Goal: Information Seeking & Learning: Learn about a topic

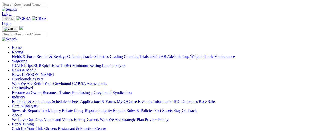
click at [23, 50] on link "Racing" at bounding box center [17, 52] width 11 height 4
click at [66, 55] on link "Results & Replays" at bounding box center [52, 57] width 30 height 4
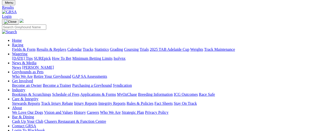
scroll to position [25, 0]
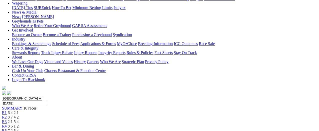
scroll to position [75, 0]
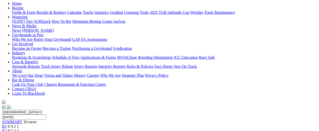
scroll to position [50, 0]
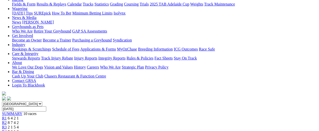
scroll to position [50, 0]
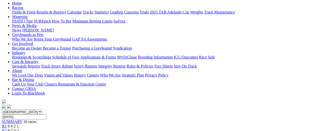
scroll to position [50, 0]
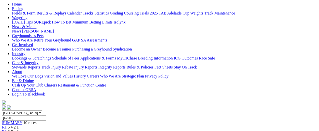
scroll to position [50, 0]
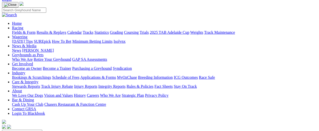
scroll to position [25, 0]
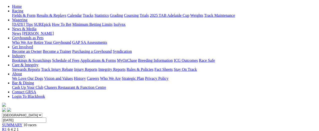
scroll to position [50, 0]
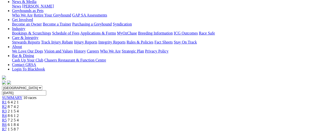
scroll to position [75, 0]
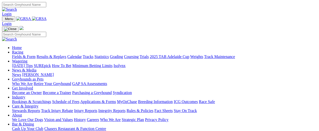
click at [58, 55] on link "Results & Replays" at bounding box center [52, 57] width 30 height 4
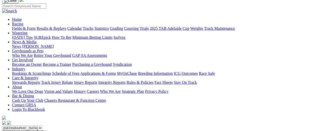
scroll to position [50, 0]
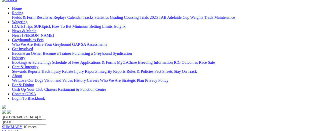
scroll to position [50, 0]
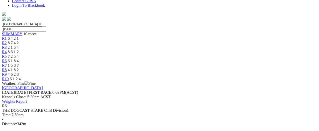
scroll to position [150, 0]
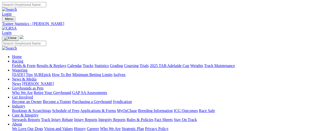
scroll to position [25, 0]
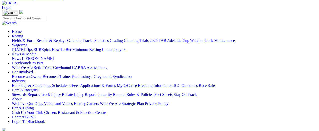
click at [21, 39] on link "Fields & Form" at bounding box center [24, 41] width 24 height 4
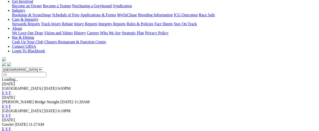
scroll to position [100, 0]
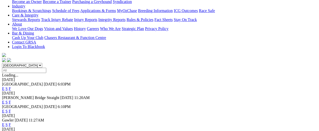
click at [11, 109] on link "F" at bounding box center [10, 111] width 2 height 4
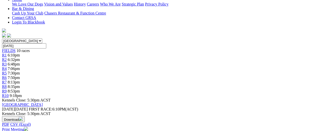
scroll to position [125, 0]
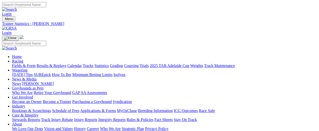
scroll to position [12, 0]
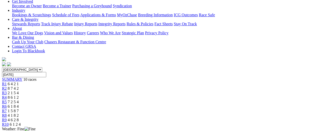
scroll to position [100, 0]
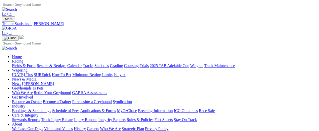
click at [109, 64] on link "Statistics" at bounding box center [102, 66] width 15 height 4
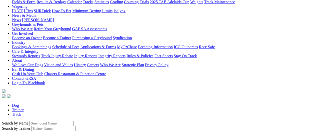
scroll to position [100, 0]
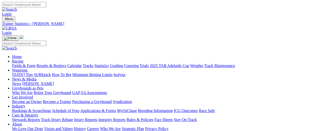
click at [123, 64] on link "Grading" at bounding box center [116, 66] width 13 height 4
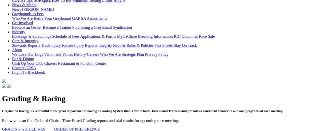
scroll to position [75, 0]
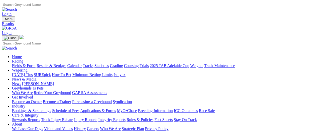
click at [20, 64] on link "Fields & Form" at bounding box center [24, 66] width 24 height 4
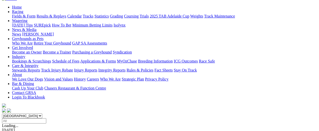
scroll to position [50, 0]
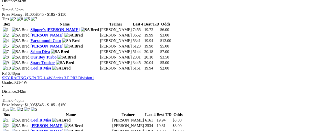
scroll to position [375, 0]
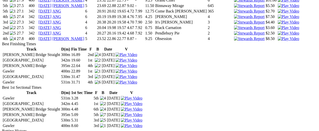
scroll to position [626, 0]
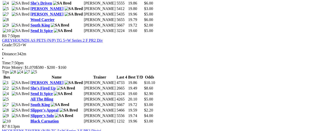
scroll to position [726, 0]
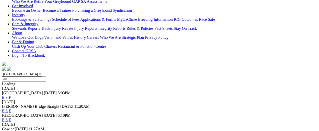
scroll to position [100, 0]
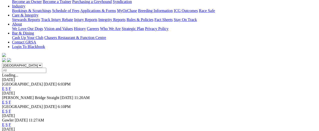
click at [11, 123] on link "F" at bounding box center [10, 125] width 2 height 4
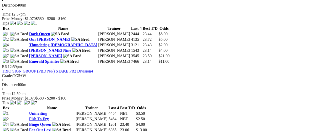
scroll to position [601, 0]
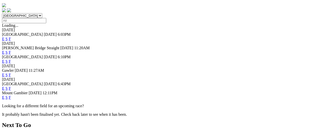
scroll to position [150, 0]
click at [11, 86] on link "F" at bounding box center [10, 88] width 2 height 4
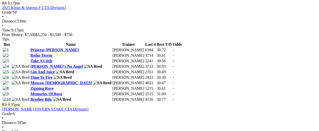
scroll to position [876, 0]
